Goal: Task Accomplishment & Management: Manage account settings

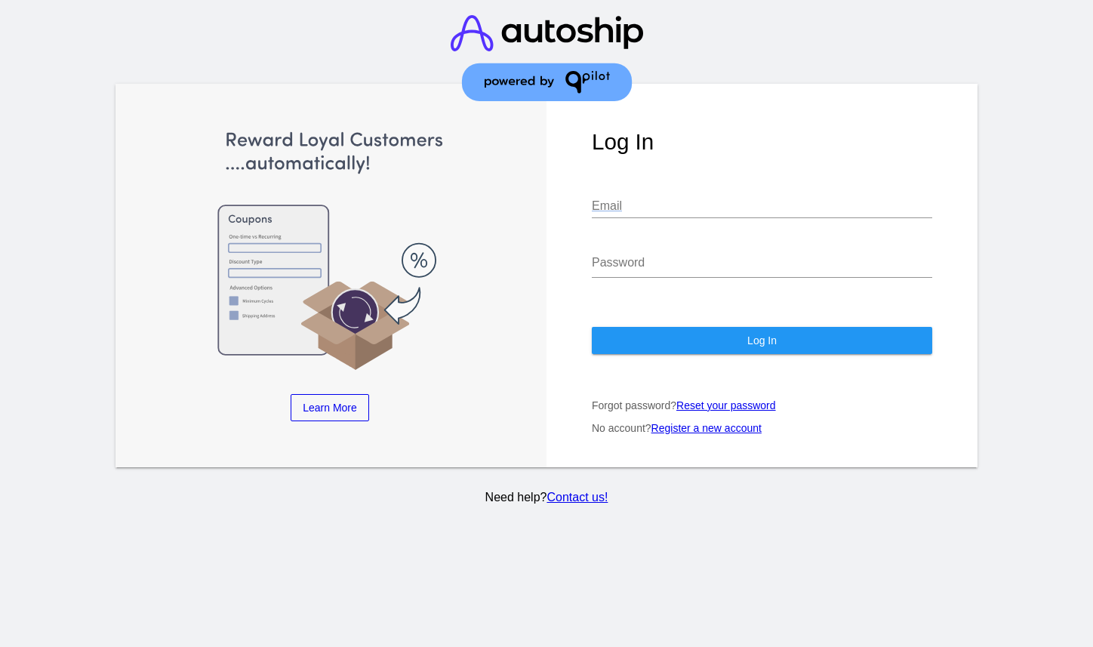
type input "[PERSON_NAME][EMAIL_ADDRESS][DOMAIN_NAME]"
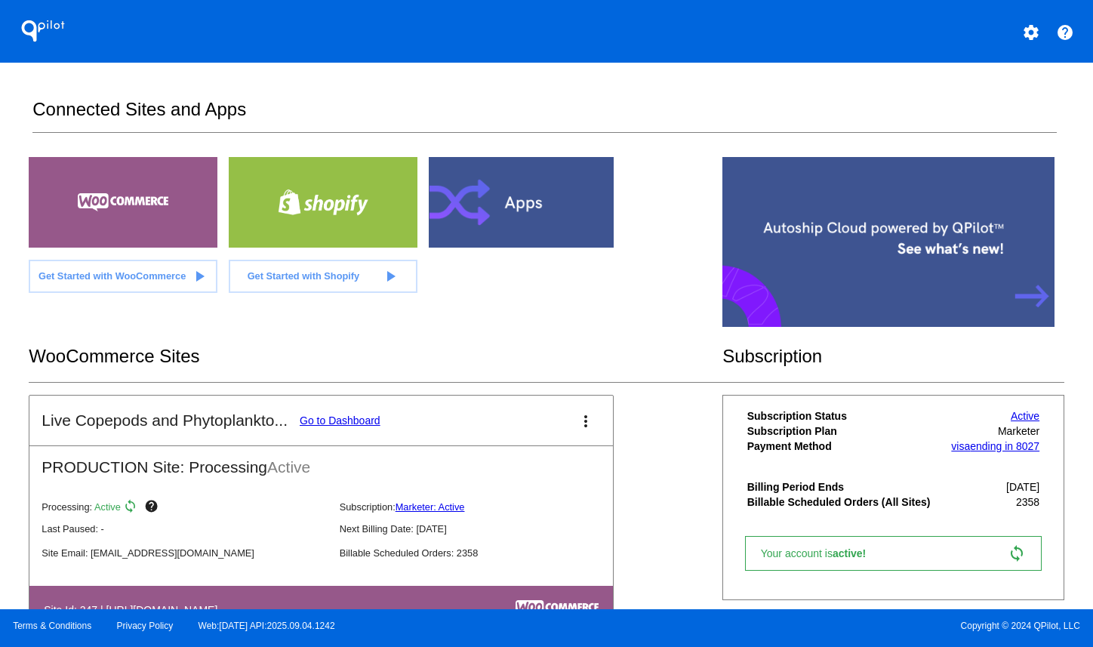
click at [343, 427] on link "Go to Dashboard" at bounding box center [340, 420] width 81 height 12
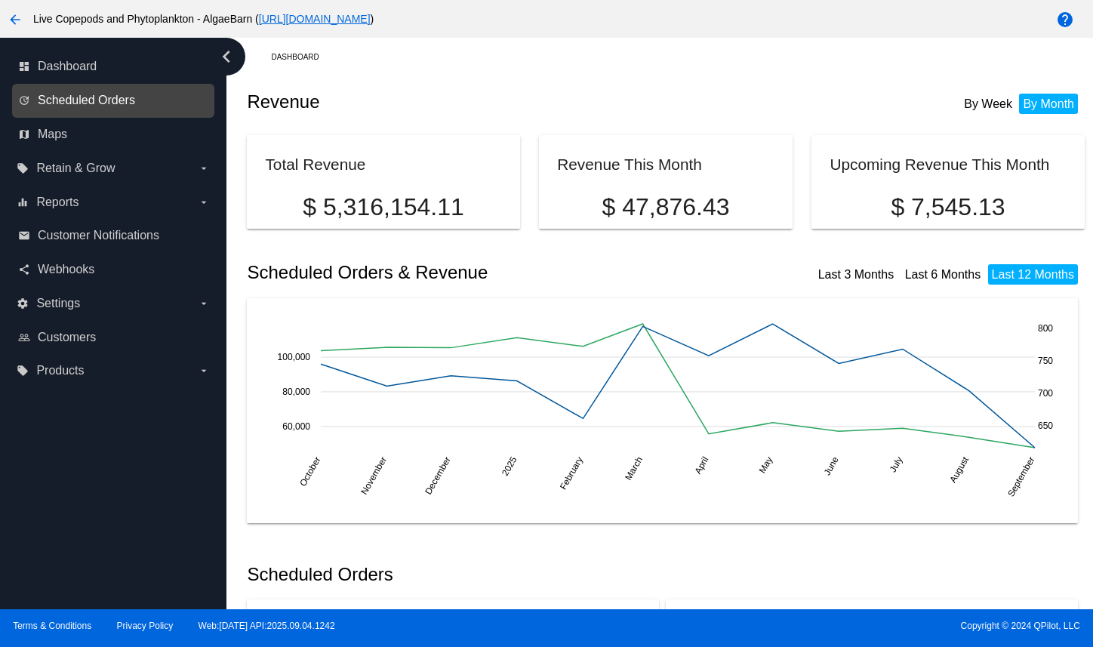
click at [88, 107] on span "Scheduled Orders" at bounding box center [86, 101] width 97 height 14
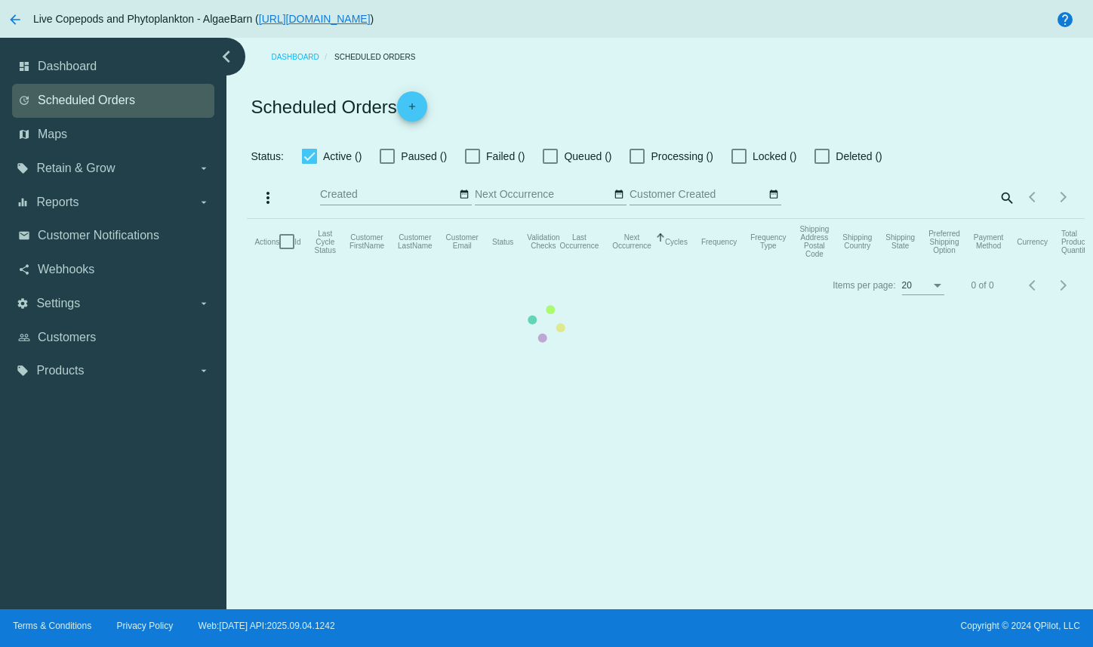
checkbox input "true"
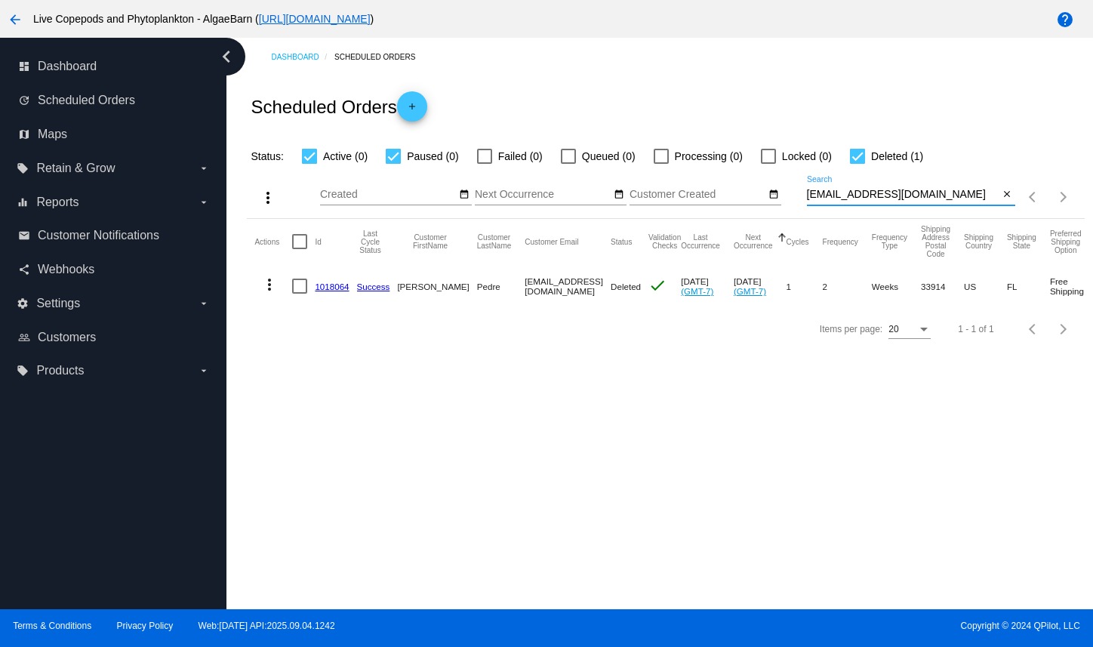
drag, startPoint x: 958, startPoint y: 219, endPoint x: 801, endPoint y: 214, distance: 157.1
click at [801, 214] on div "more_vert Sep Jan Feb Mar [DATE]" at bounding box center [665, 192] width 837 height 54
paste input "[PERSON_NAME]@rondafisher"
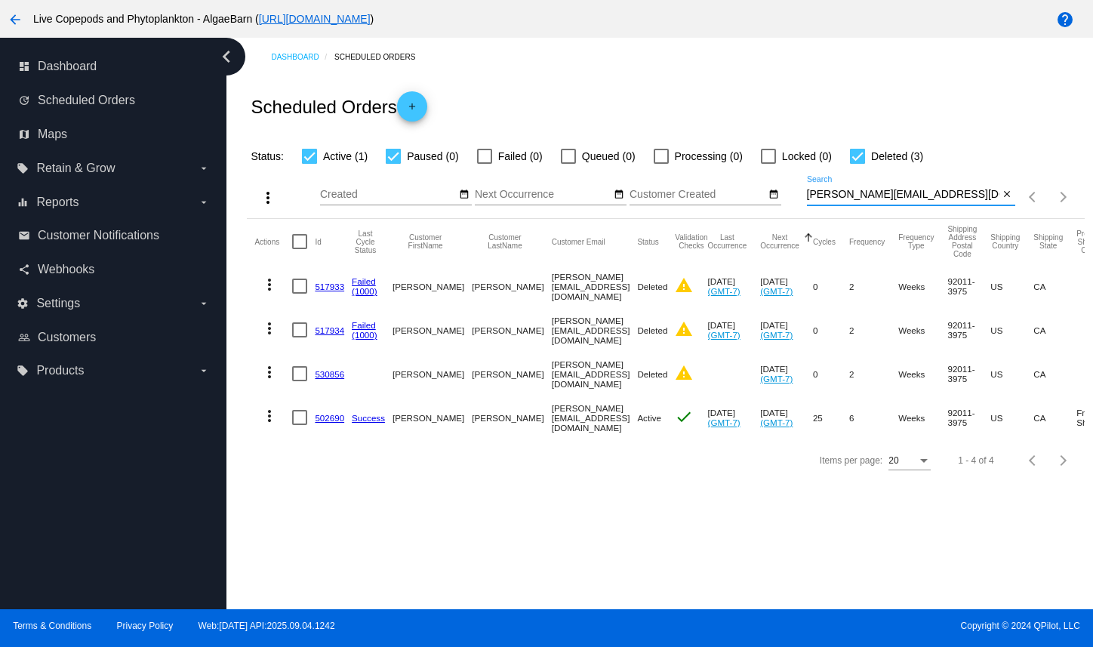
type input "[PERSON_NAME][EMAIL_ADDRESS][DOMAIN_NAME]"
click at [274, 425] on mat-icon "more_vert" at bounding box center [269, 416] width 18 height 18
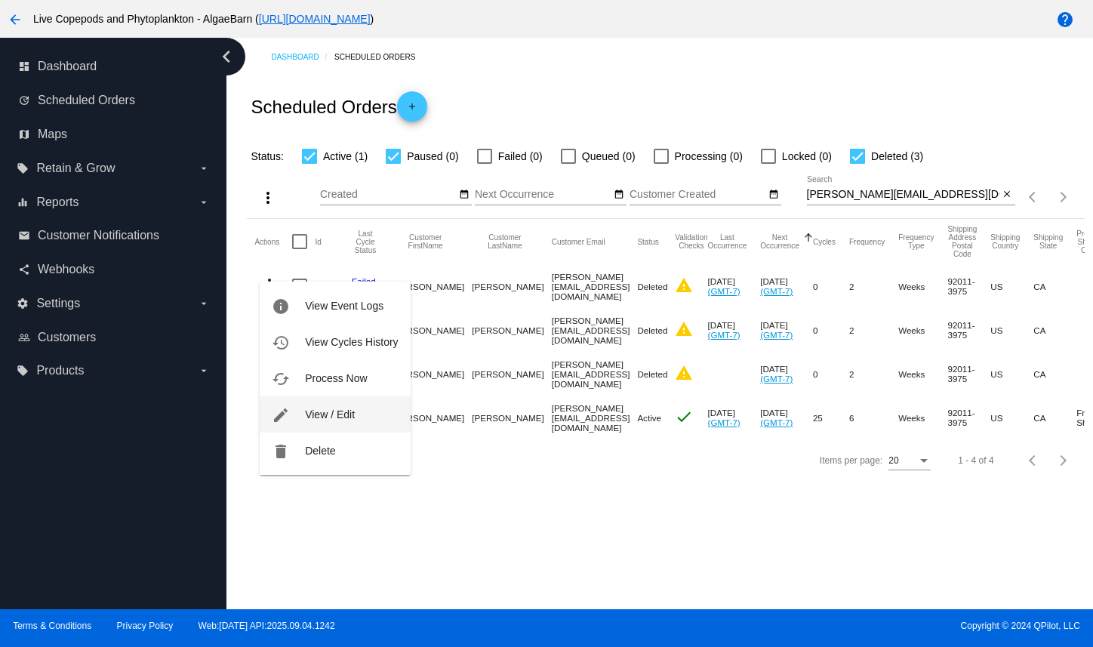
click at [309, 414] on span "View / Edit" at bounding box center [330, 414] width 50 height 12
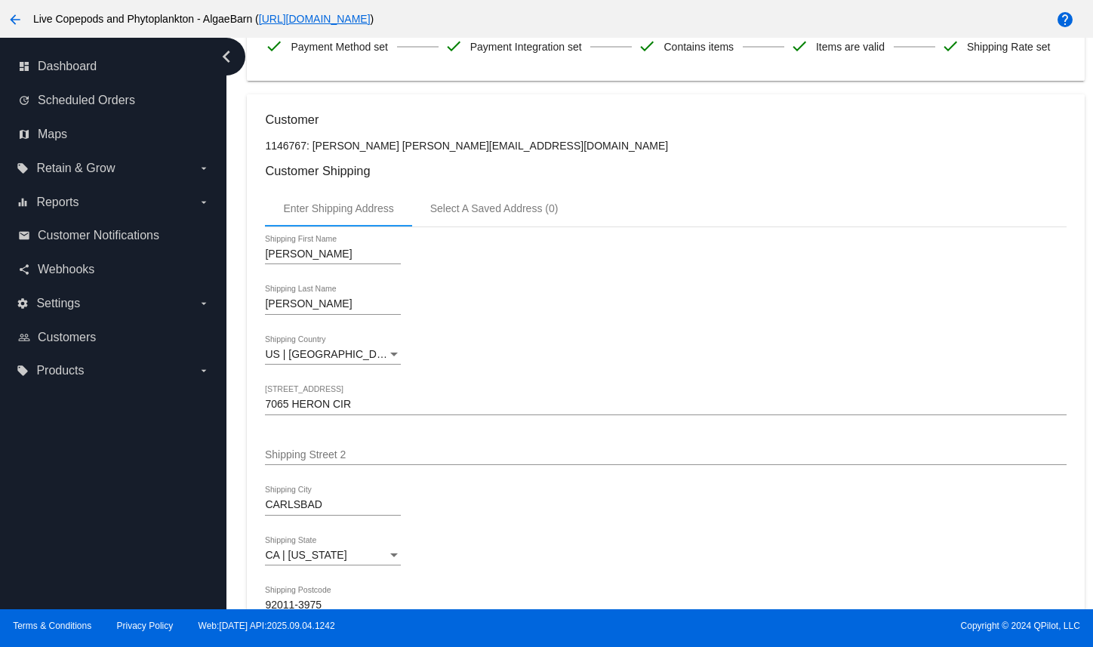
scroll to position [604, 0]
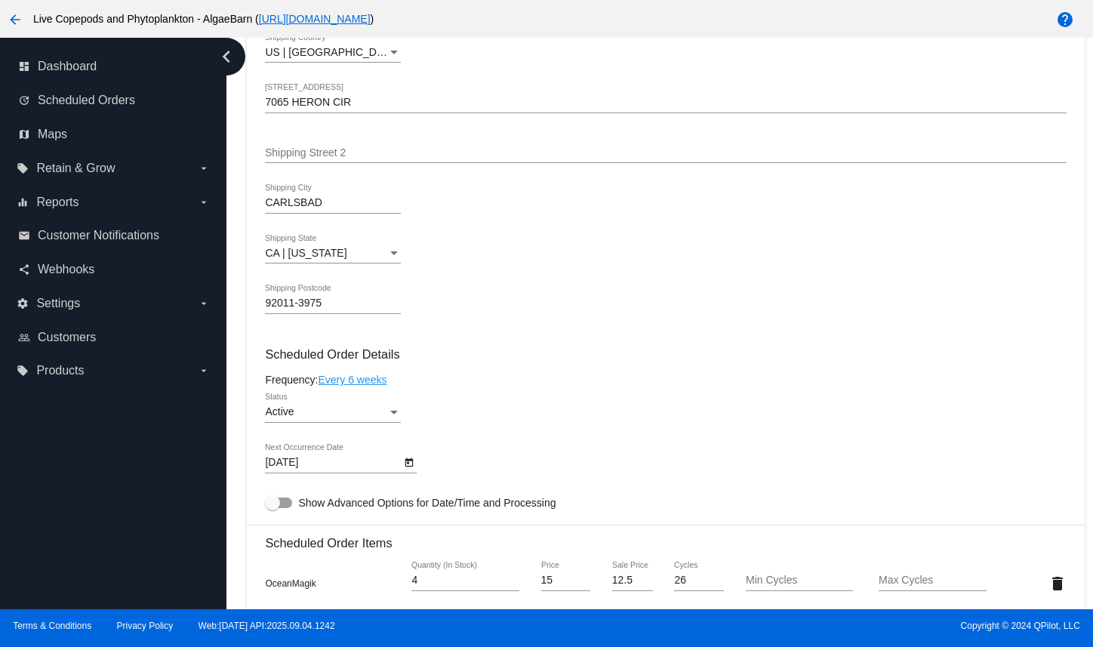
click at [411, 472] on icon "Open calendar" at bounding box center [409, 463] width 11 height 18
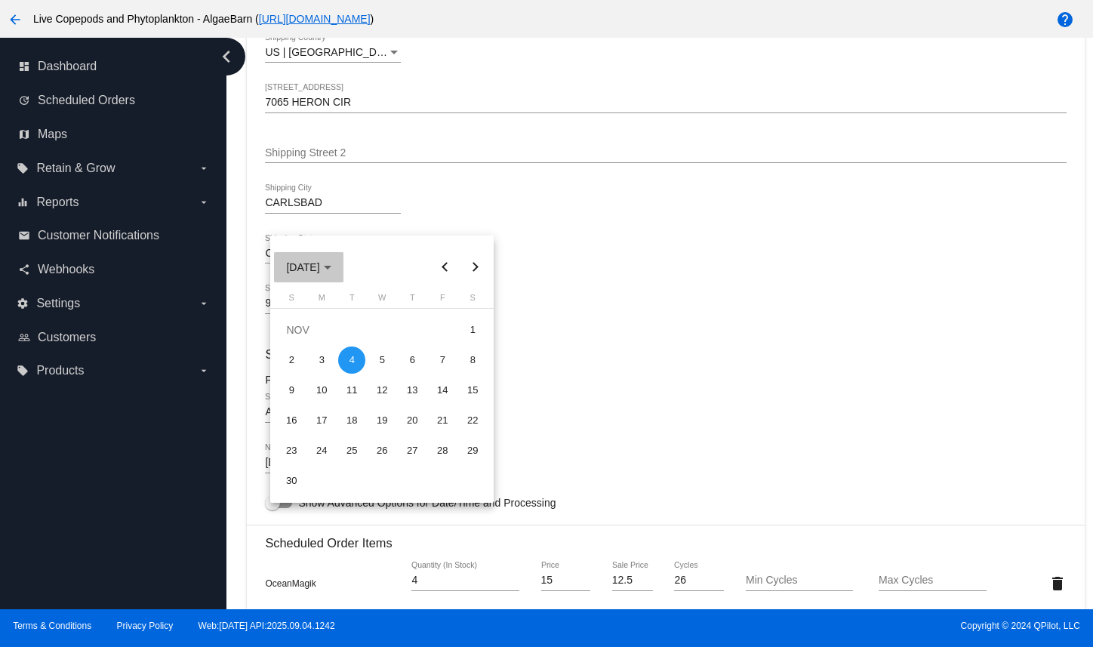
click at [343, 271] on button "[DATE]" at bounding box center [308, 267] width 69 height 30
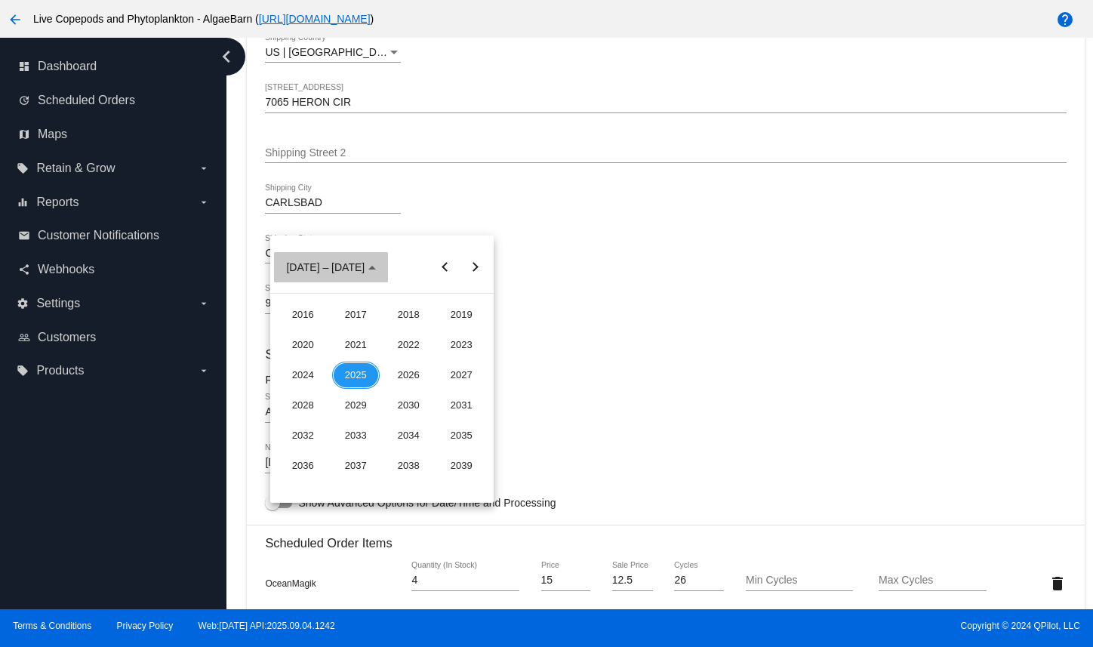
click at [351, 271] on span "[DATE] – [DATE]" at bounding box center [331, 267] width 90 height 12
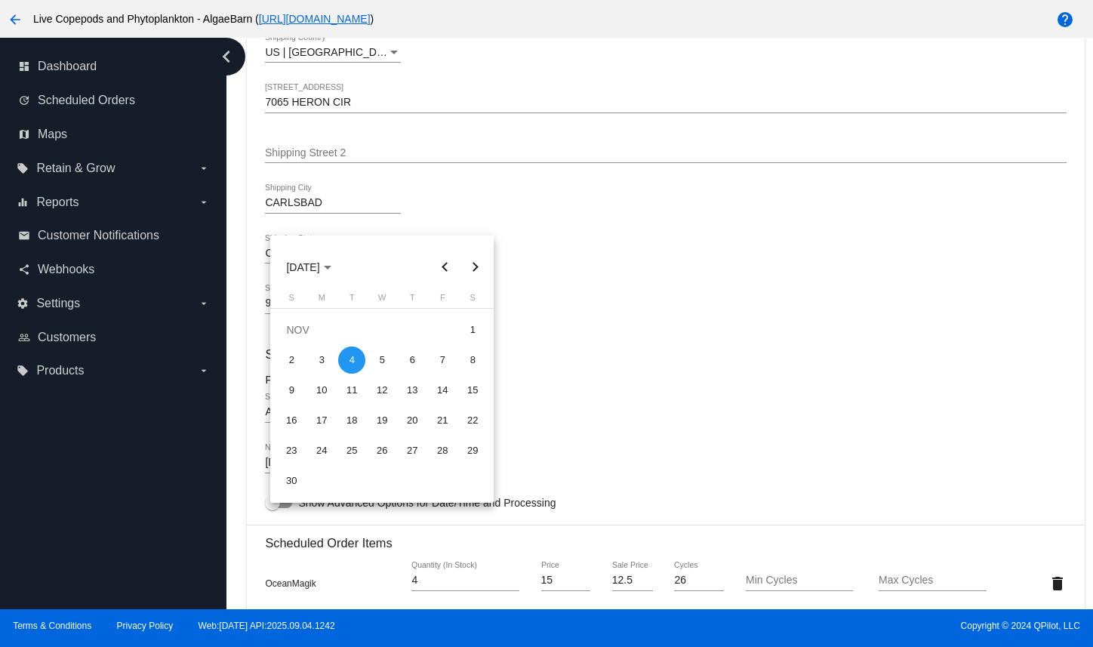
click at [482, 269] on button "Next month" at bounding box center [475, 267] width 30 height 30
click at [411, 419] on div "18" at bounding box center [412, 420] width 27 height 27
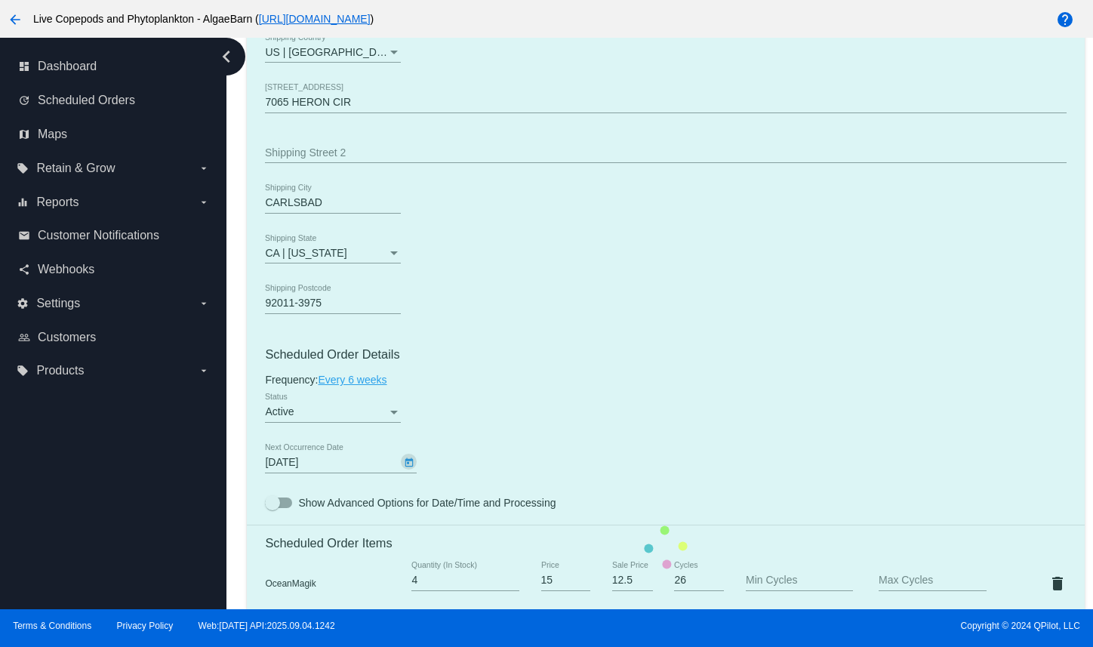
type input "[DATE]"
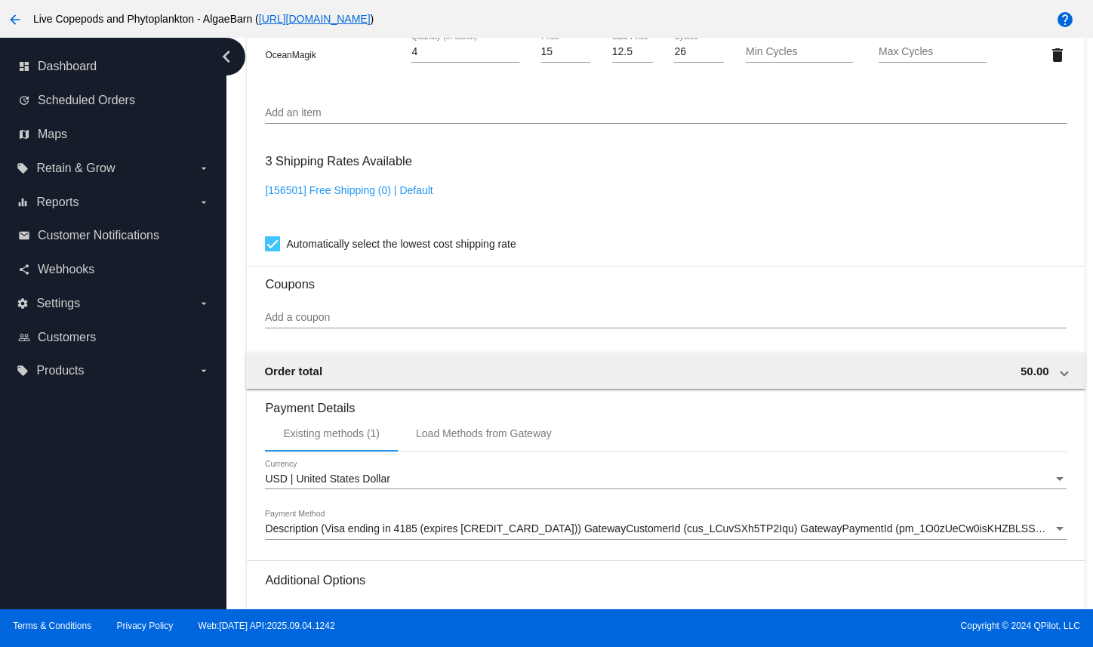
scroll to position [1345, 0]
